Goal: Information Seeking & Learning: Learn about a topic

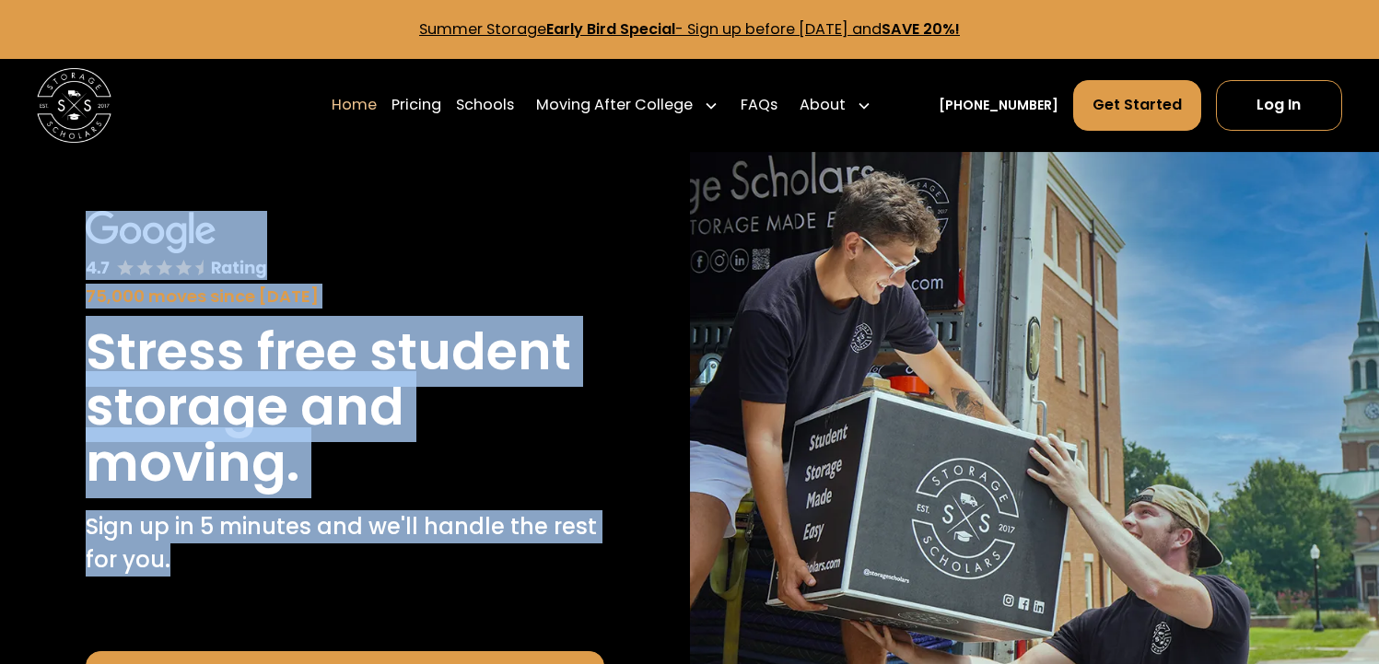
drag, startPoint x: 353, startPoint y: 573, endPoint x: 399, endPoint y: 210, distance: 365.9
click at [399, 211] on div "75,000 moves since [DATE] Stress free student storage and moving. Sign up in 5 …" at bounding box center [345, 398] width 519 height 375
click at [399, 211] on div "75,000 moves since [DATE]" at bounding box center [345, 260] width 519 height 99
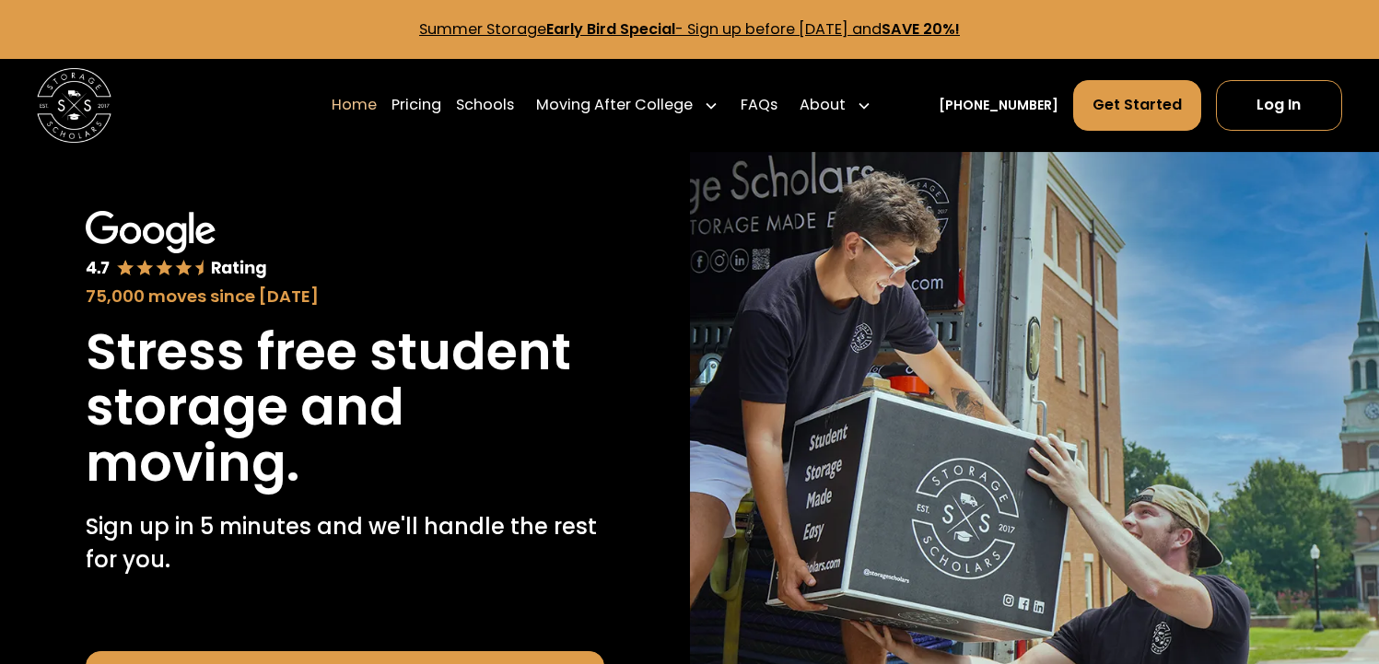
drag, startPoint x: 399, startPoint y: 211, endPoint x: 351, endPoint y: 243, distance: 57.8
click at [356, 242] on div "75,000 moves since [DATE]" at bounding box center [345, 260] width 519 height 99
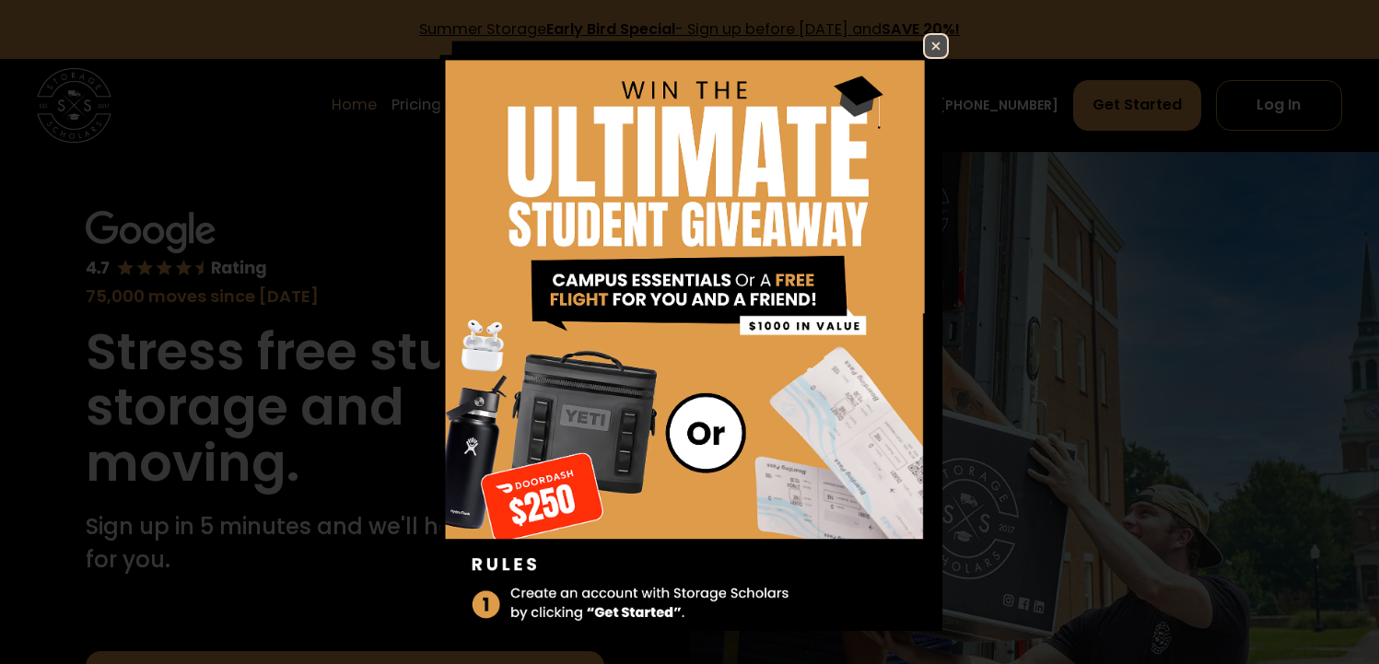
click at [123, 219] on div "Enter Giveaway" at bounding box center [689, 332] width 1379 height 664
click at [932, 43] on img at bounding box center [936, 46] width 22 height 22
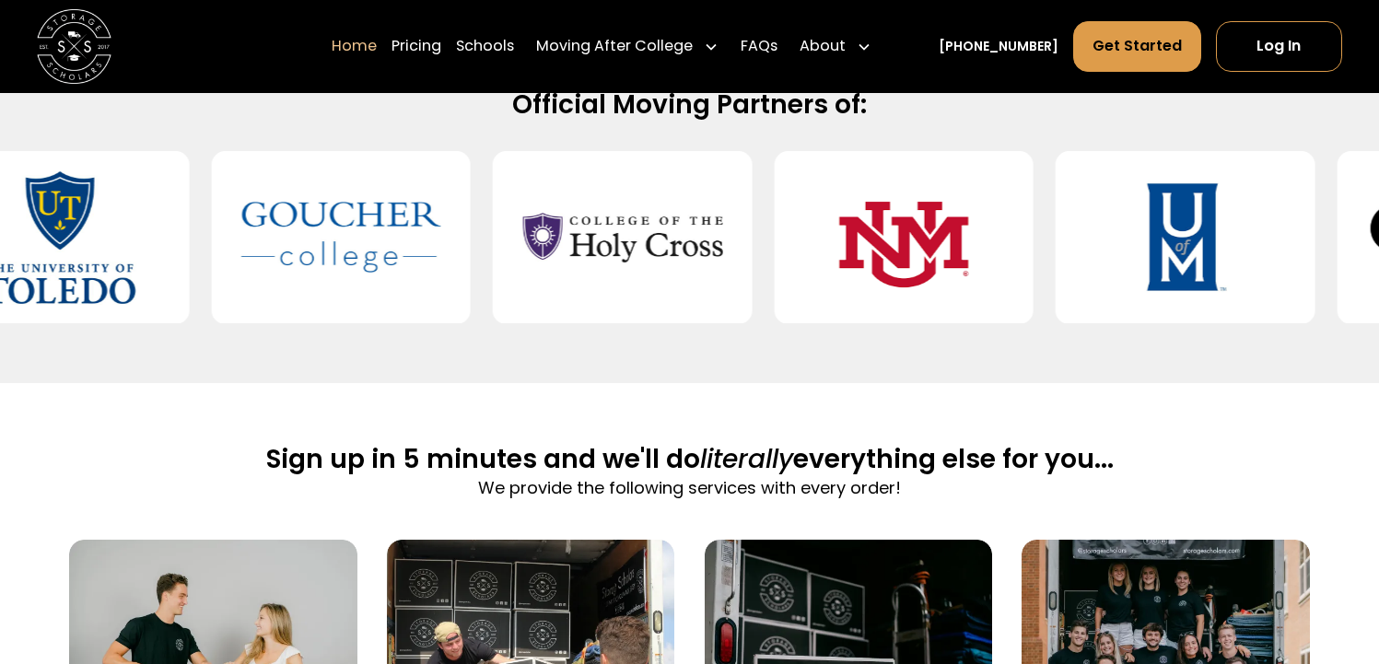
scroll to position [885, 0]
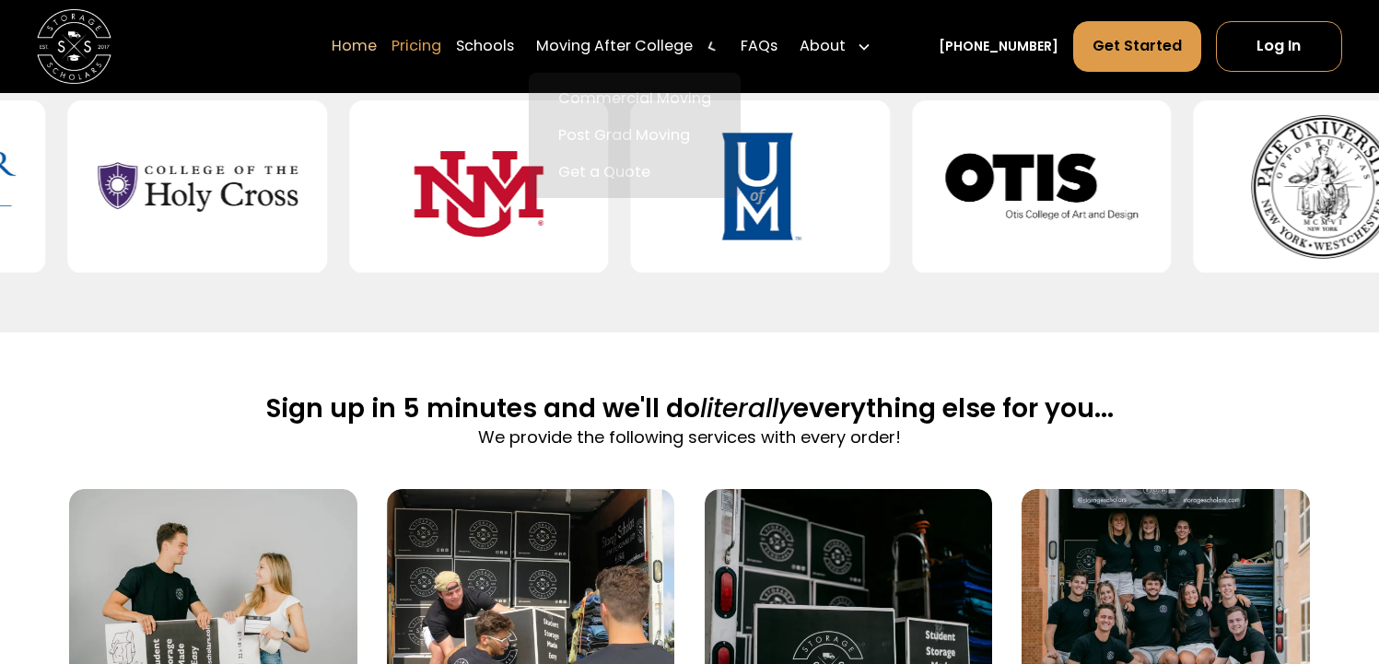
click at [441, 43] on link "Pricing" at bounding box center [417, 46] width 50 height 52
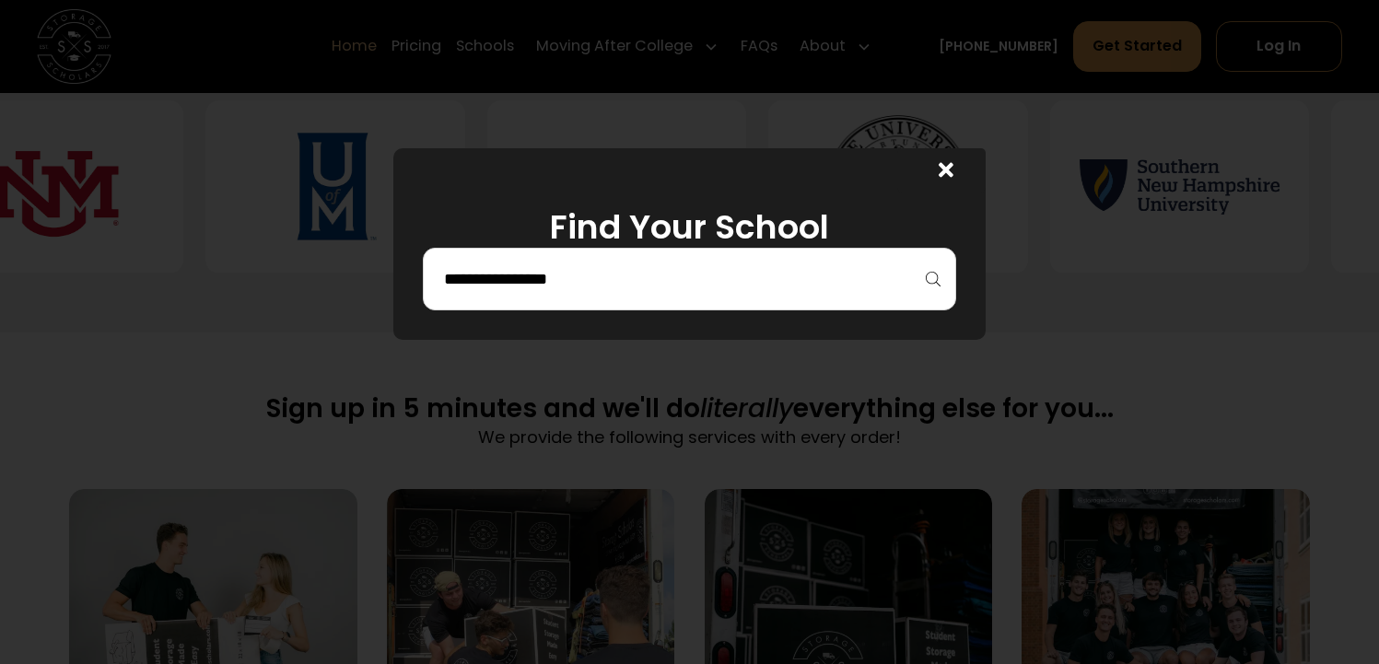
click at [627, 279] on input "search" at bounding box center [689, 279] width 495 height 31
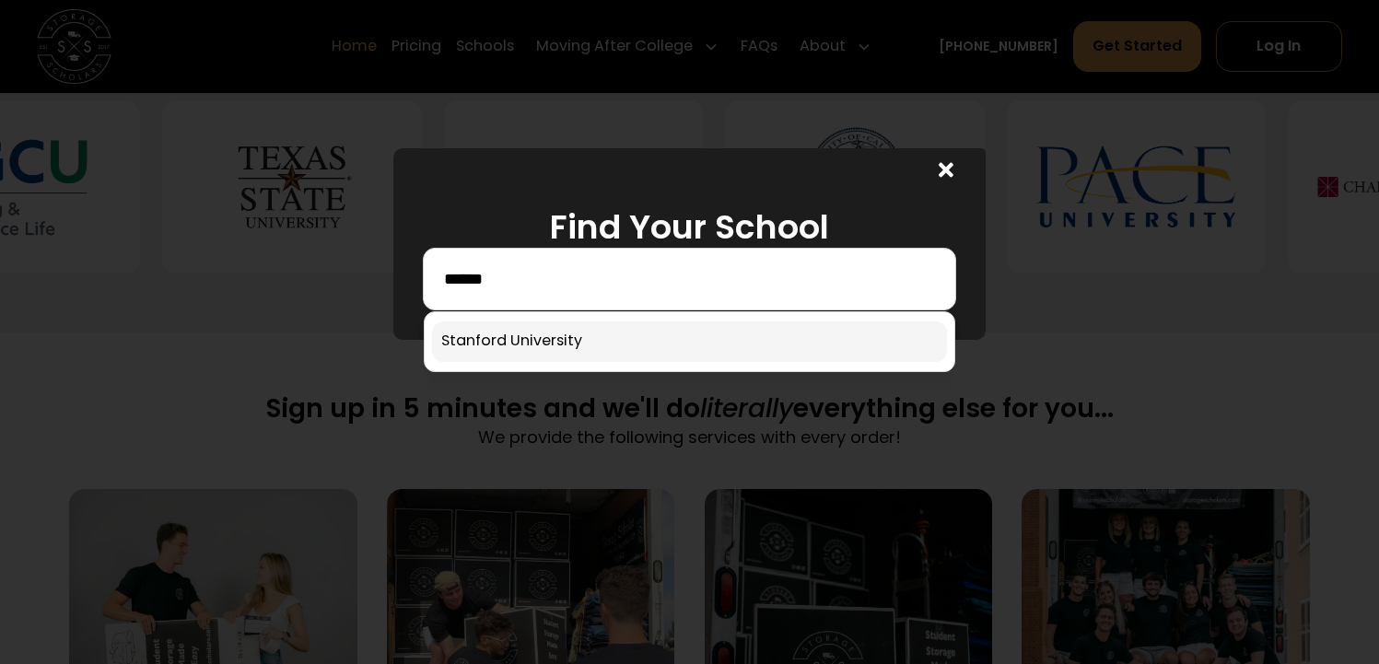
type input "******"
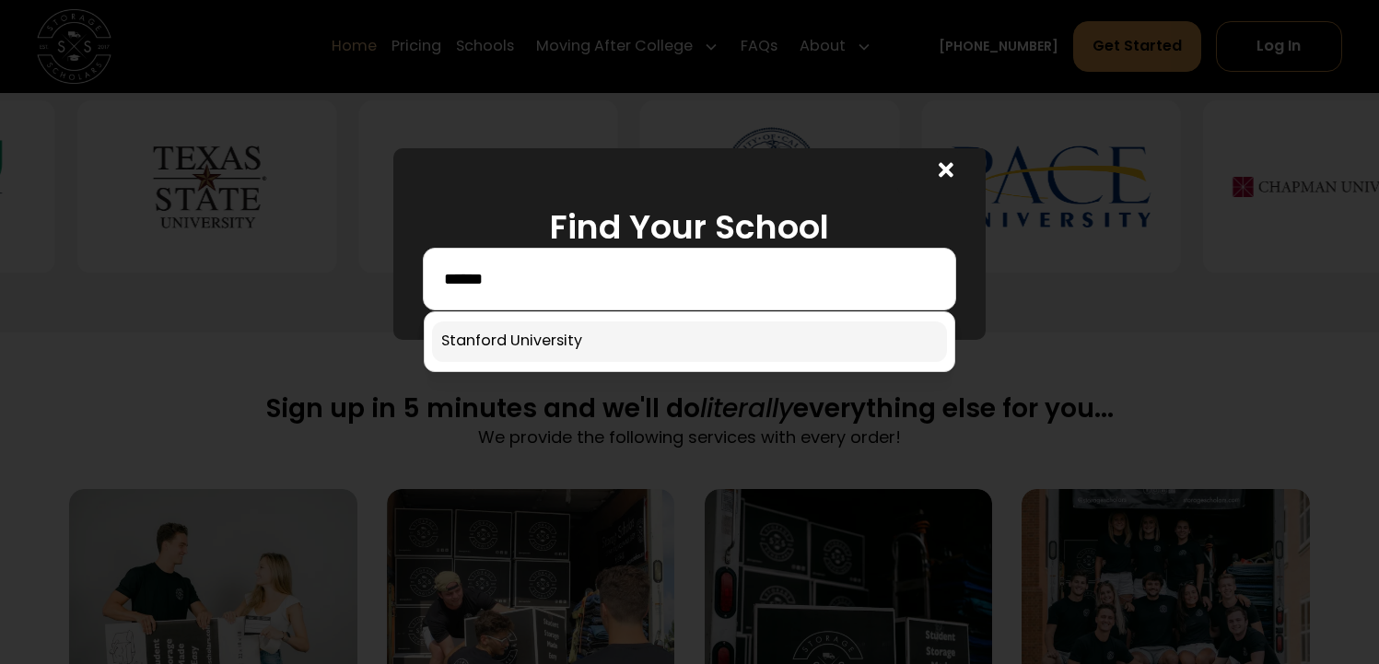
click at [591, 325] on link at bounding box center [689, 342] width 515 height 41
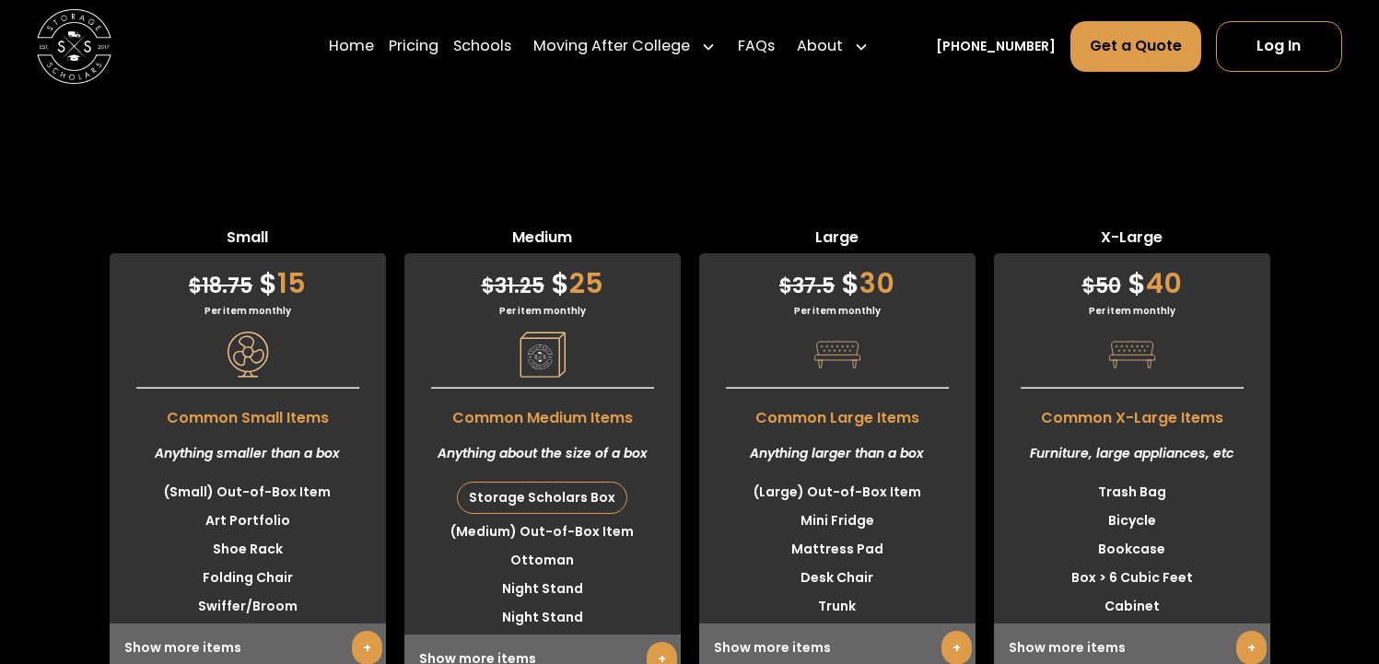
scroll to position [4441, 0]
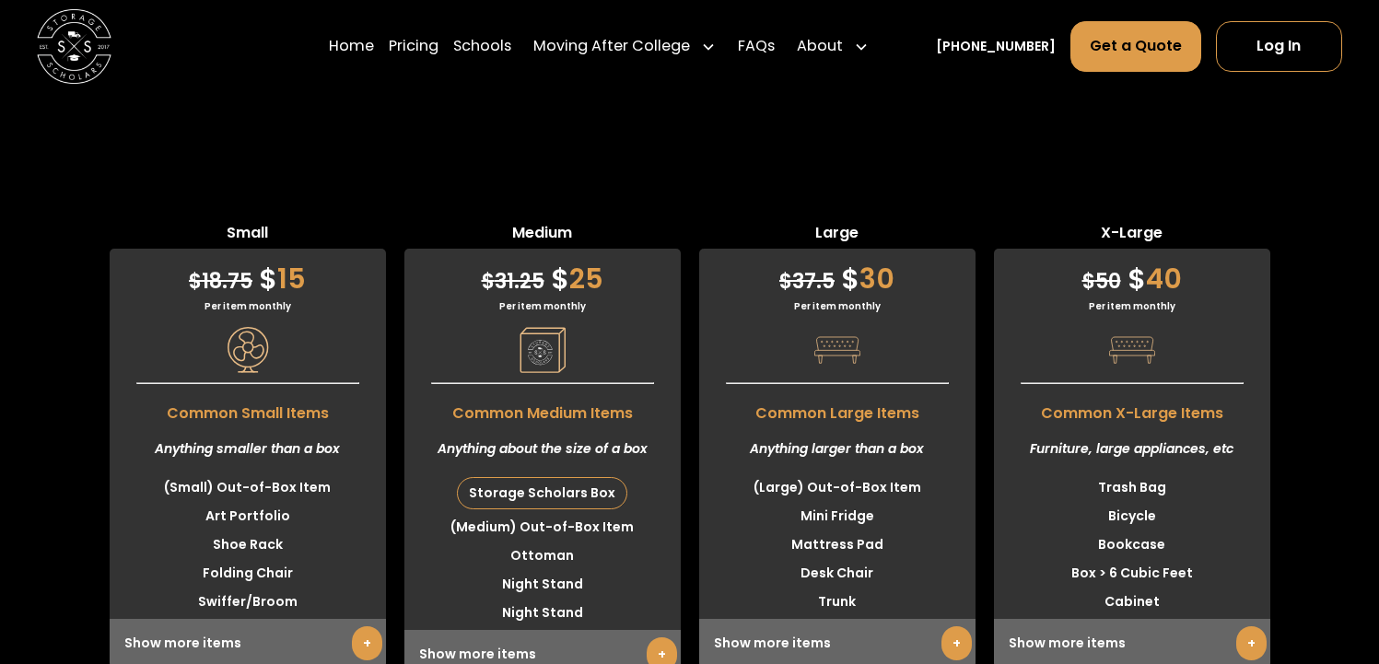
drag, startPoint x: 613, startPoint y: 420, endPoint x: 710, endPoint y: 418, distance: 97.7
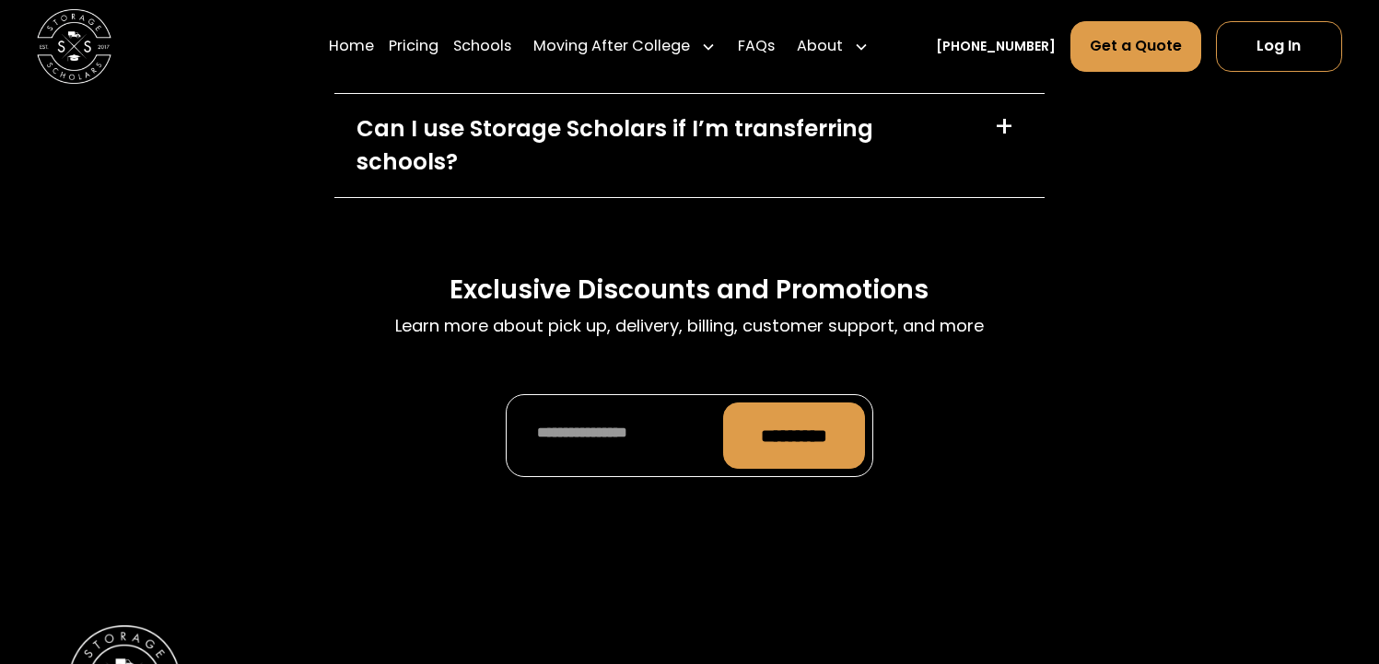
scroll to position [8432, 0]
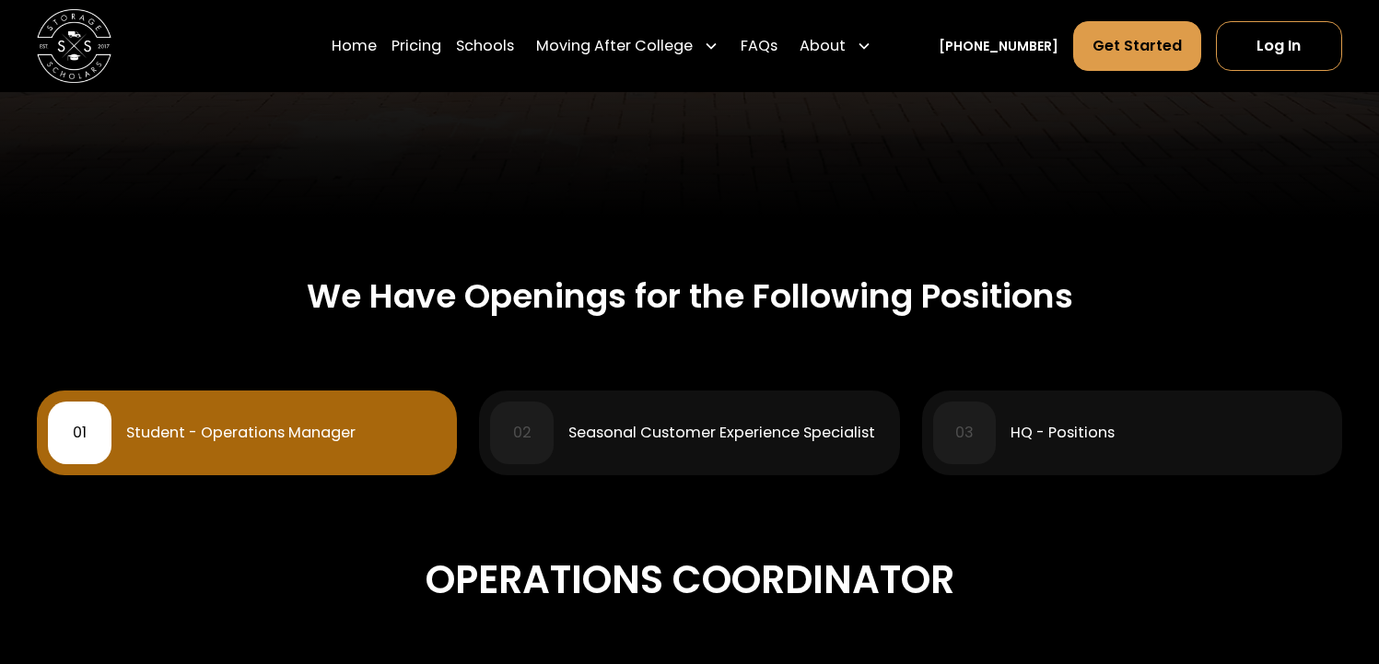
scroll to position [617, 0]
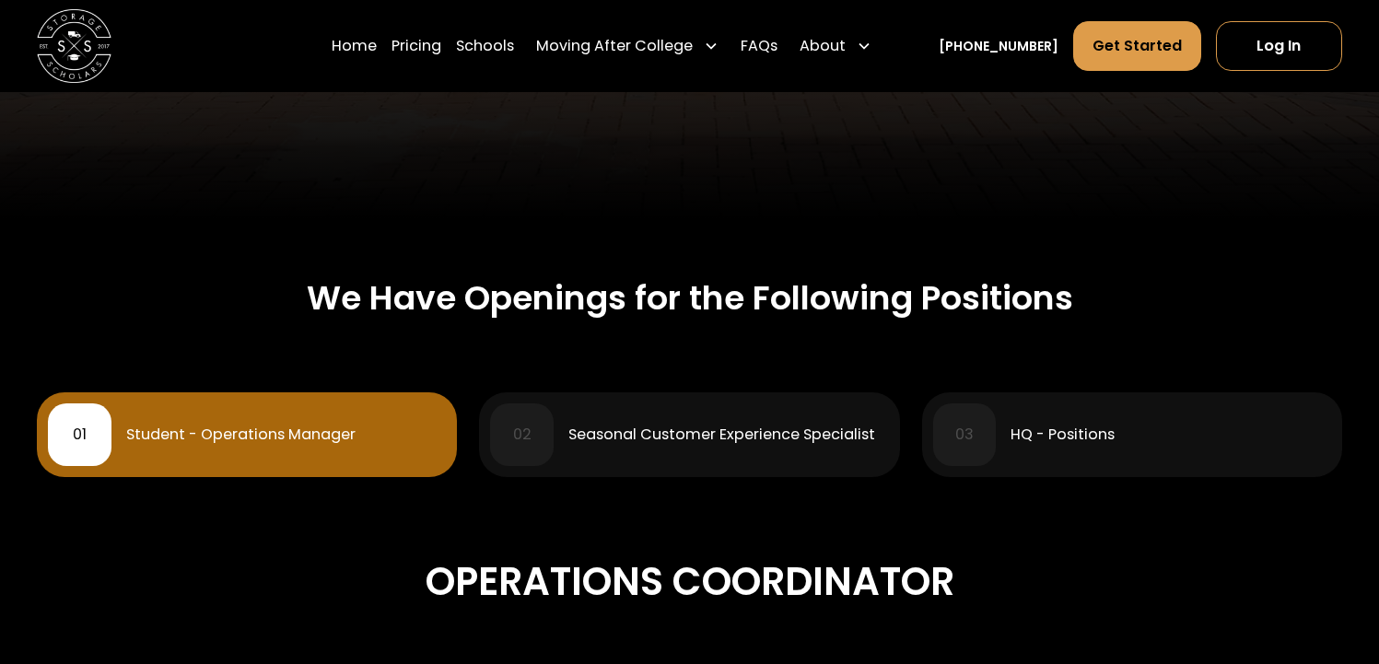
click at [587, 448] on div "02 Seasonal Customer Experience Specialist" at bounding box center [689, 435] width 398 height 63
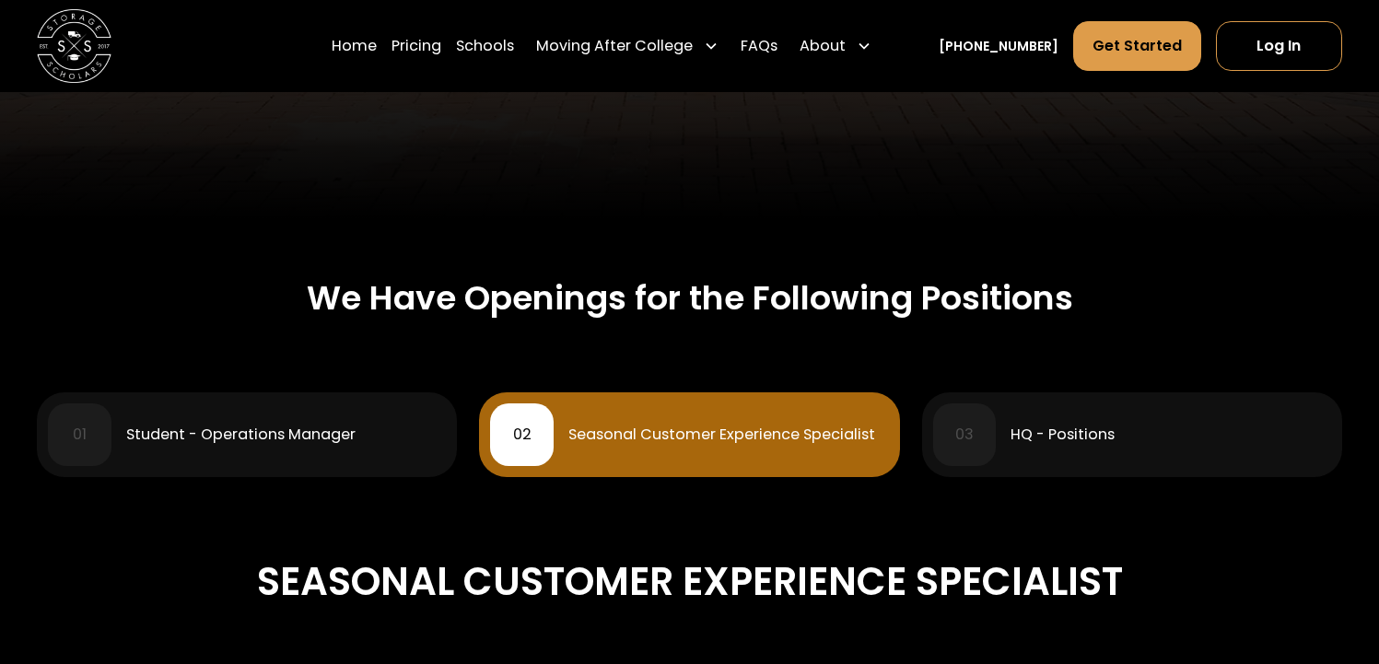
click at [1040, 408] on div "03 HQ - Positions" at bounding box center [1132, 435] width 398 height 63
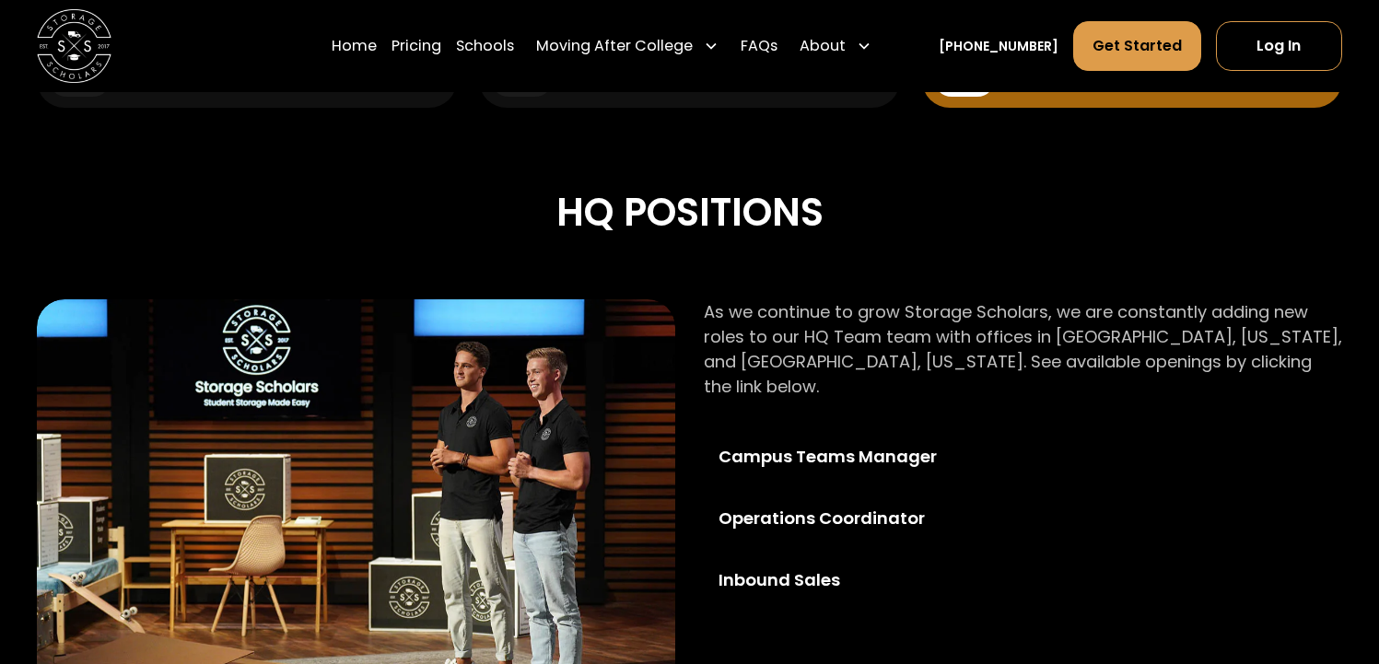
scroll to position [1082, 0]
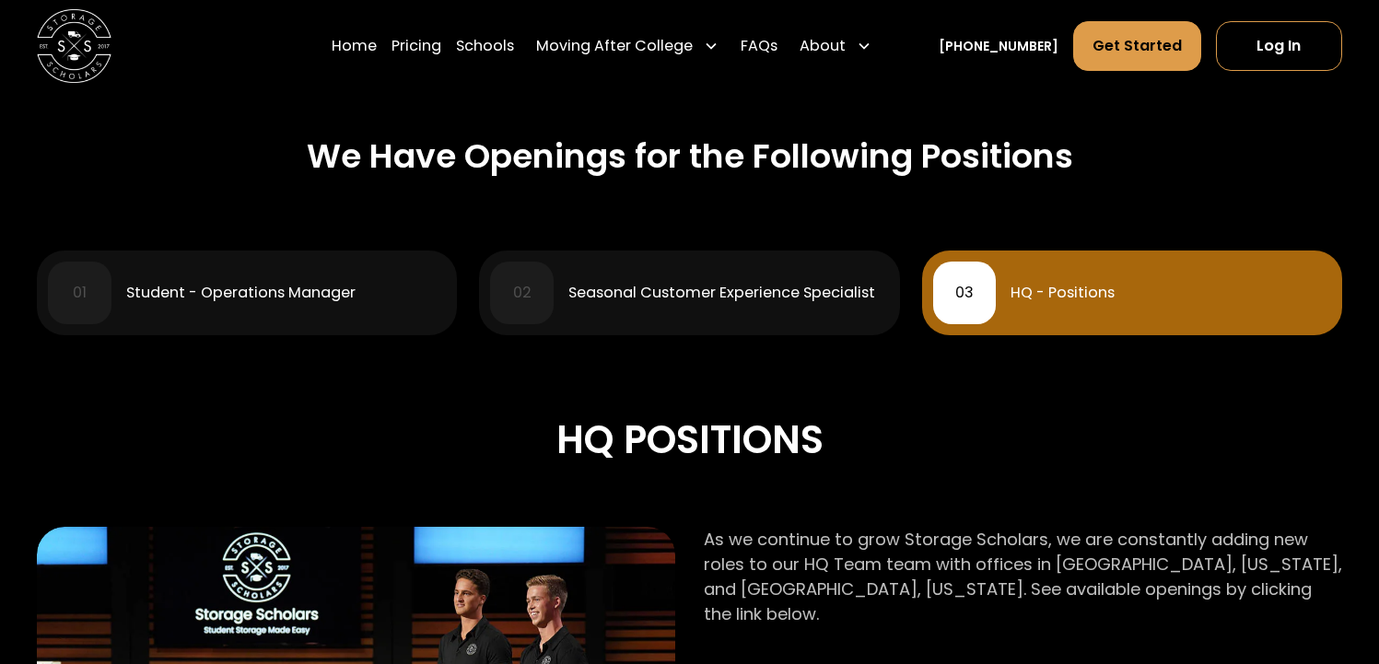
click at [732, 295] on div "Seasonal Customer Experience Specialist" at bounding box center [721, 293] width 307 height 15
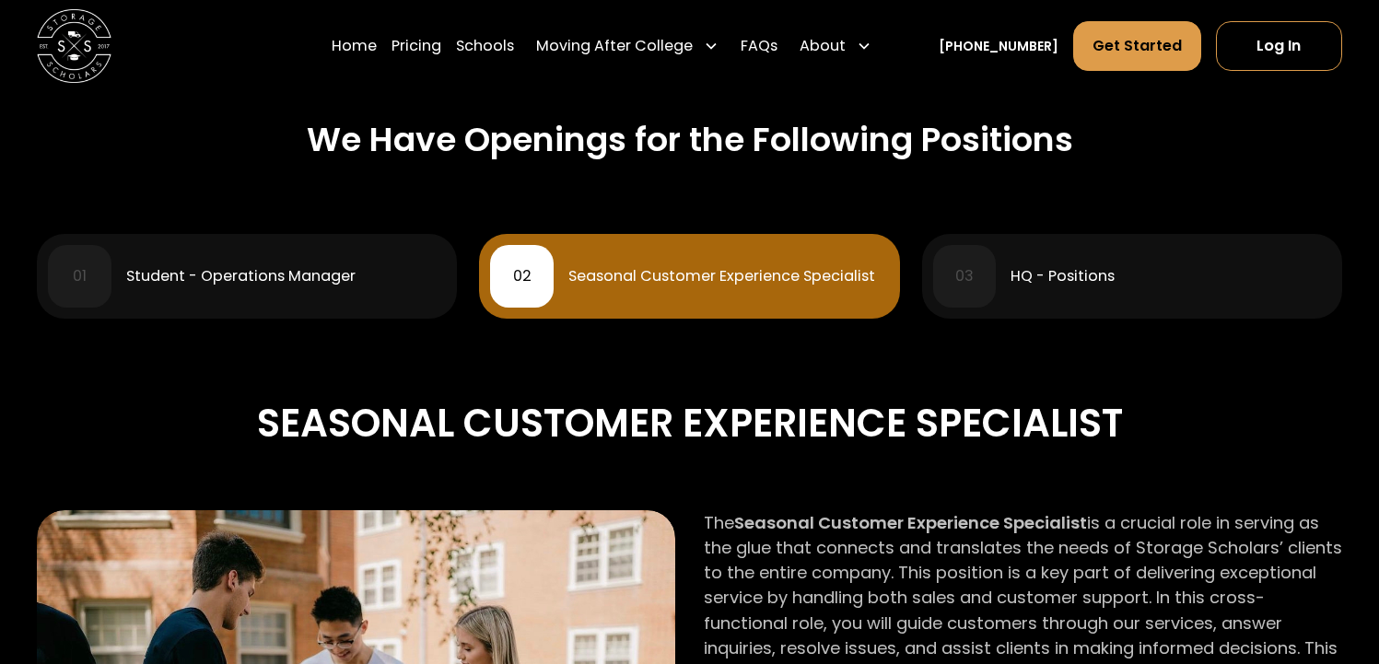
click at [290, 263] on div "01 Student - Operations Manager" at bounding box center [247, 276] width 398 height 63
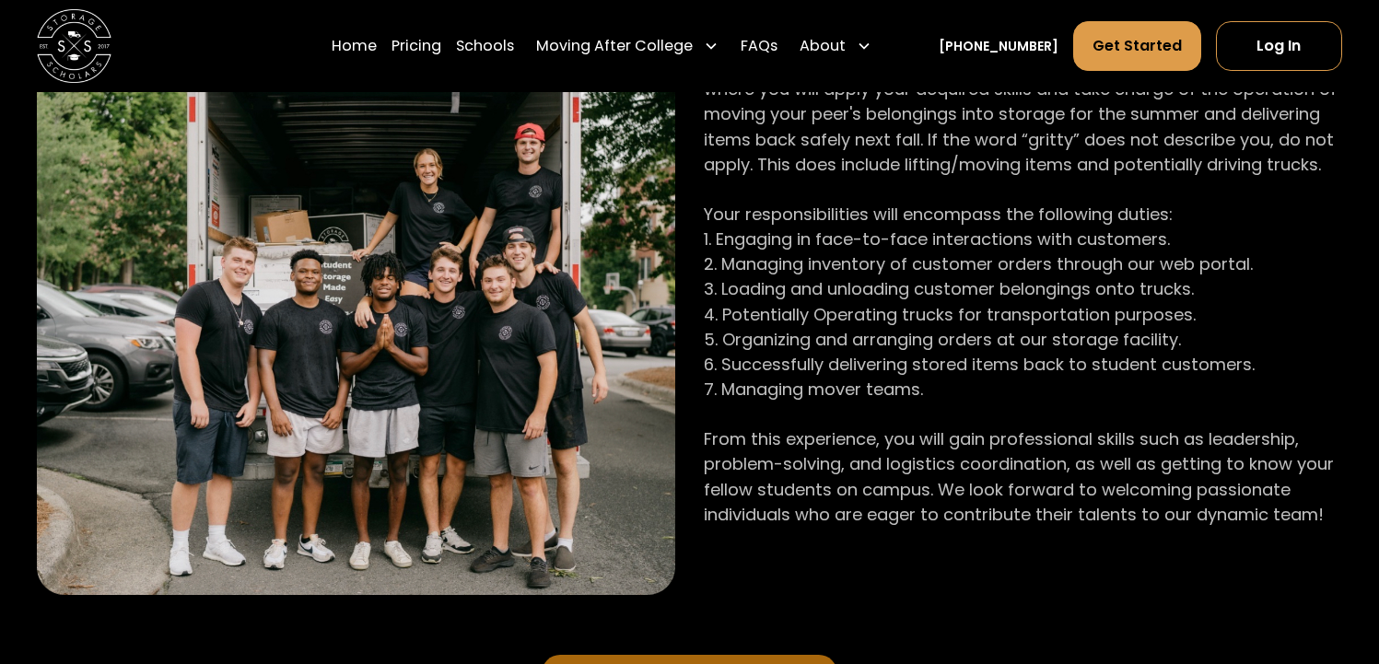
scroll to position [1298, 0]
